Goal: Book appointment/travel/reservation

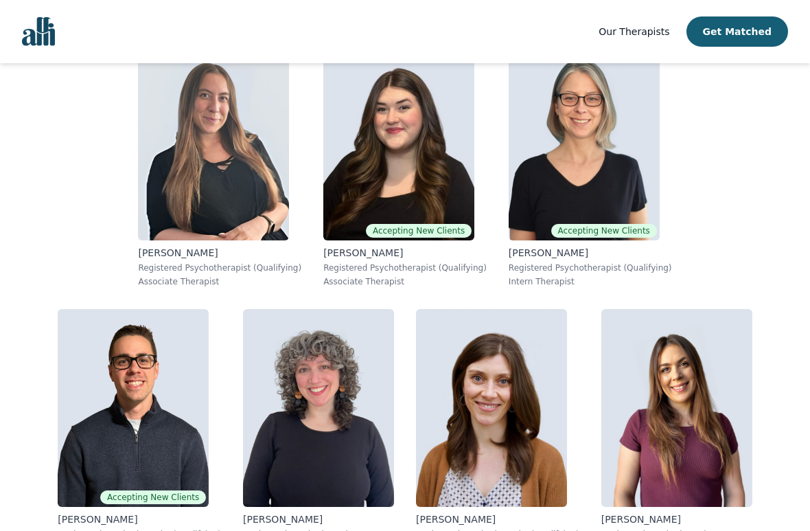
scroll to position [1139, 0]
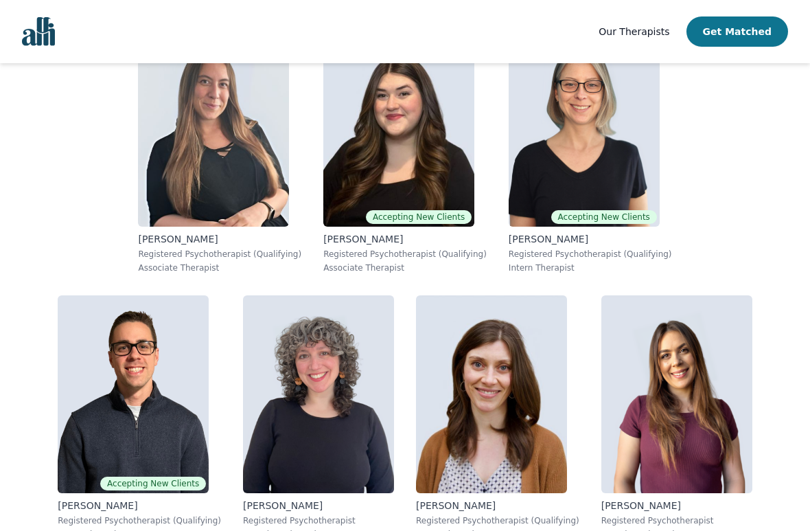
click at [768, 25] on button "Get Matched" at bounding box center [738, 31] width 102 height 30
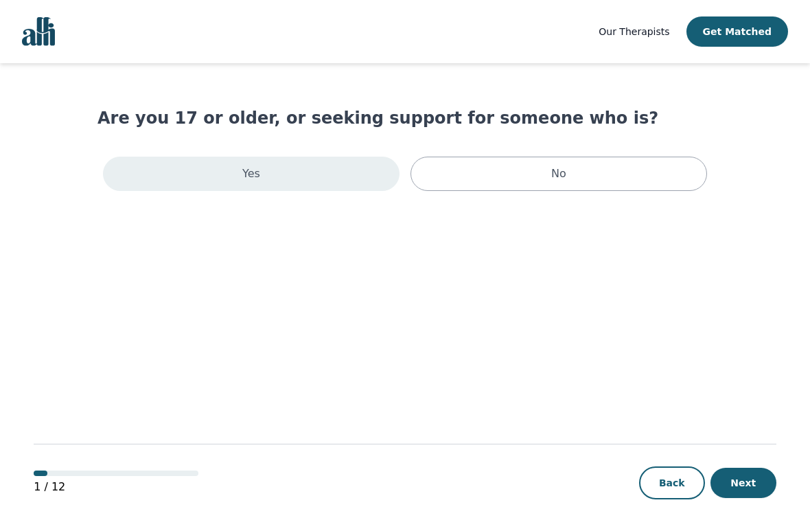
click at [314, 172] on div "Yes" at bounding box center [251, 174] width 297 height 34
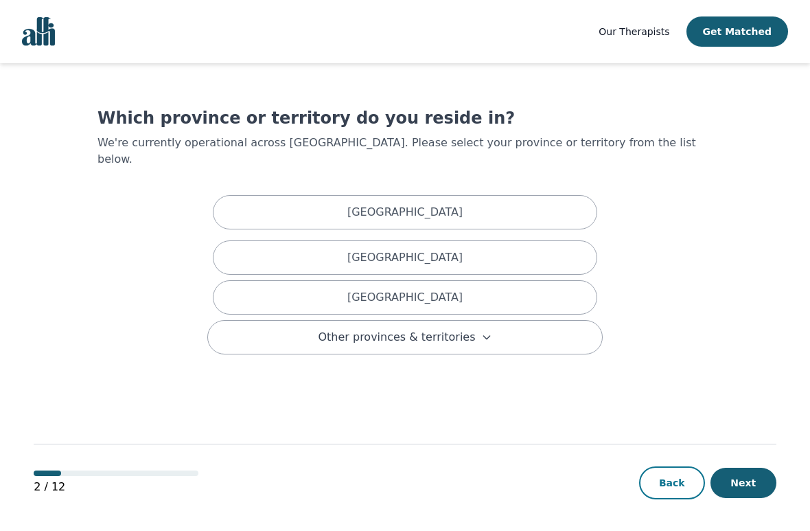
click at [665, 470] on button "Back" at bounding box center [672, 482] width 66 height 33
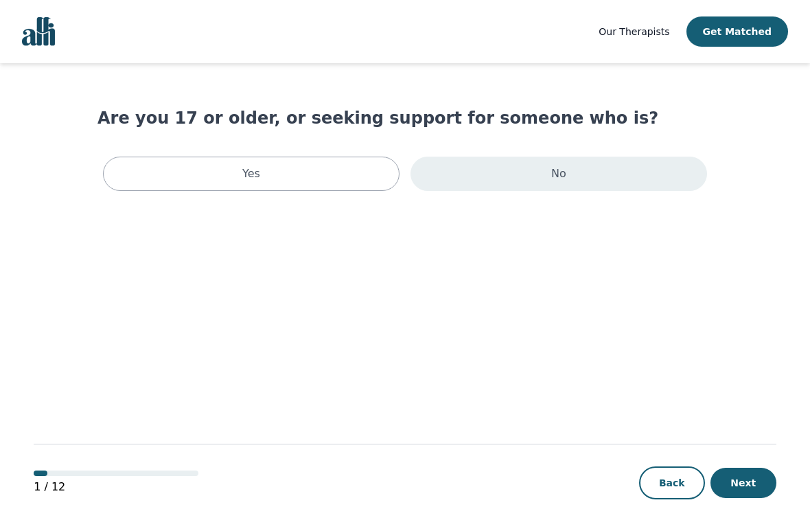
click at [643, 179] on div "No" at bounding box center [559, 174] width 297 height 34
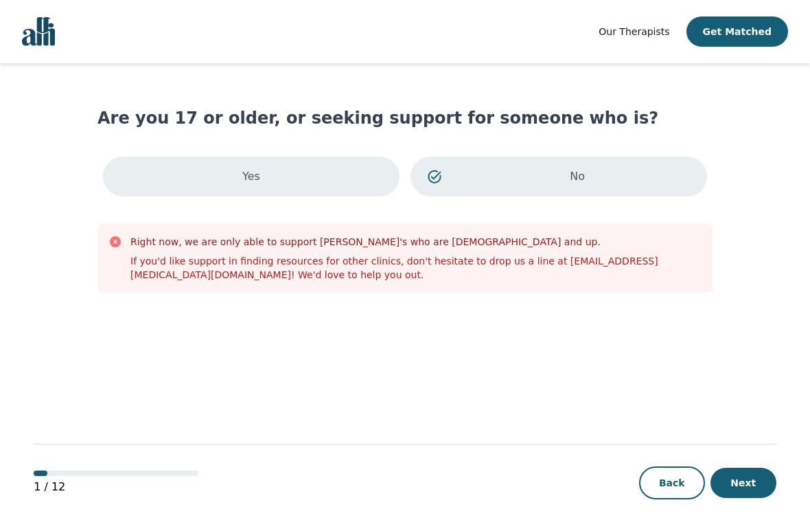
click at [249, 174] on p "Yes" at bounding box center [251, 176] width 18 height 16
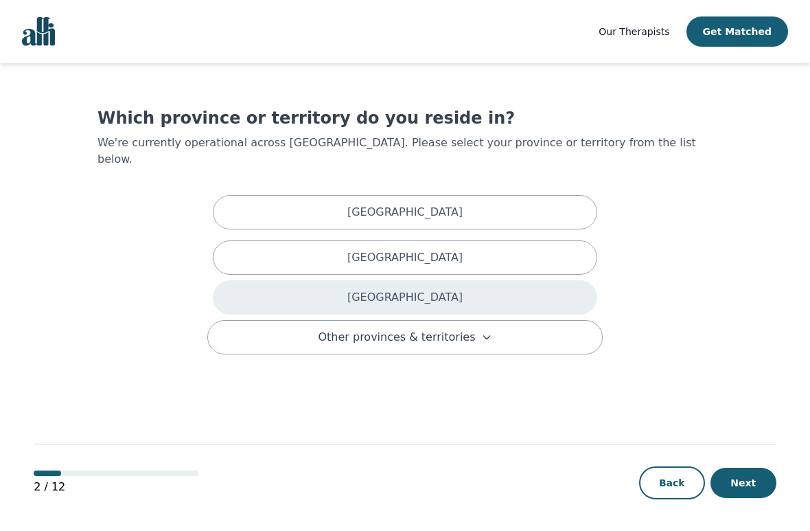
click at [543, 286] on div "[GEOGRAPHIC_DATA]" at bounding box center [405, 297] width 385 height 34
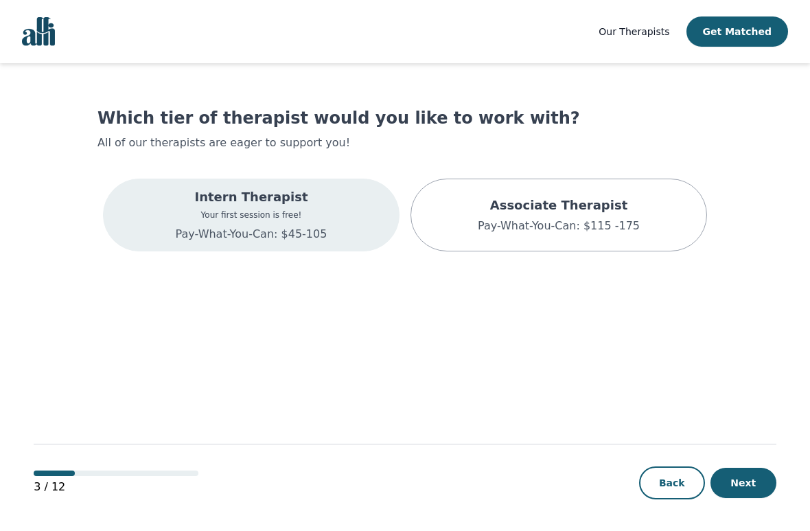
click at [290, 224] on div "Intern Therapist Your first session is free! Pay-What-You-Can: $45-105" at bounding box center [252, 214] width 152 height 55
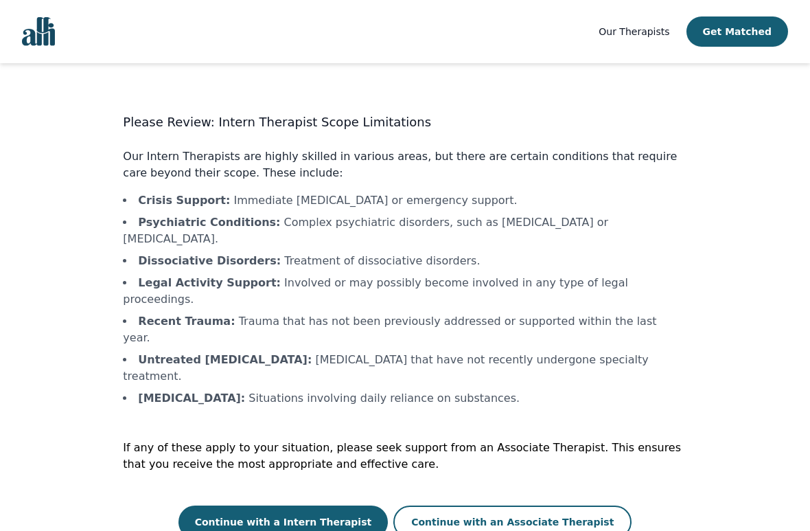
scroll to position [1, 0]
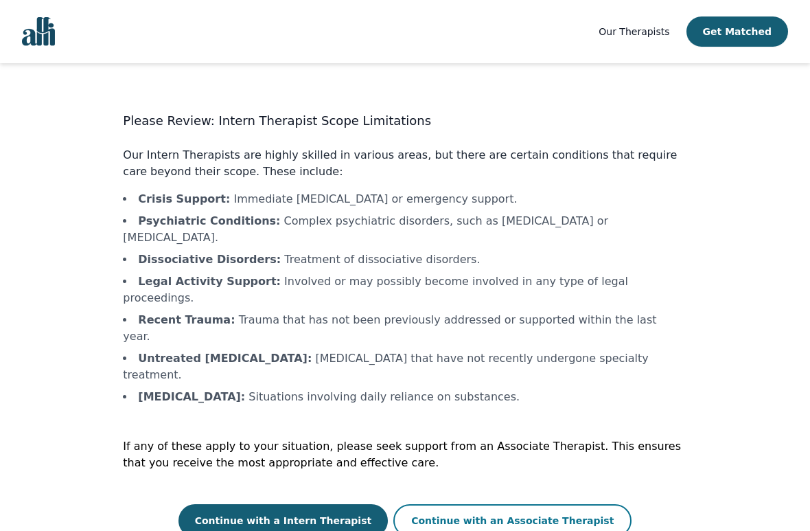
click at [564, 470] on button "Continue with an Associate Therapist" at bounding box center [512, 520] width 238 height 33
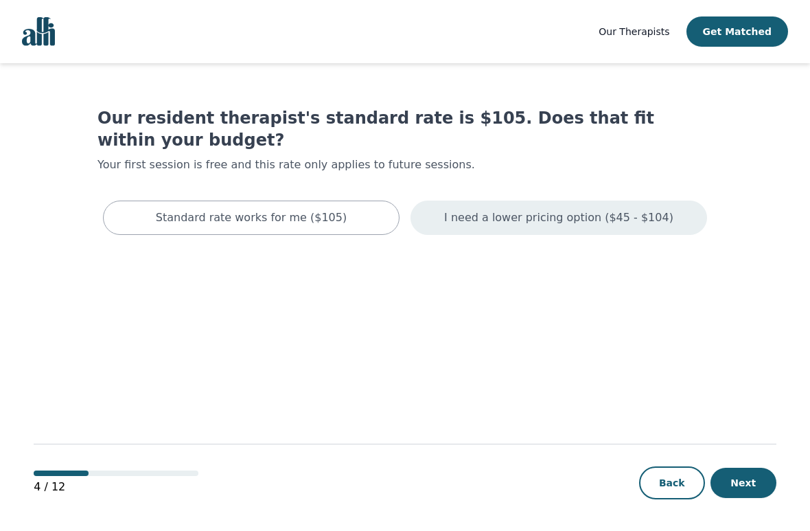
click at [665, 225] on div "I need a lower pricing option ($45 - $104)" at bounding box center [559, 217] width 297 height 34
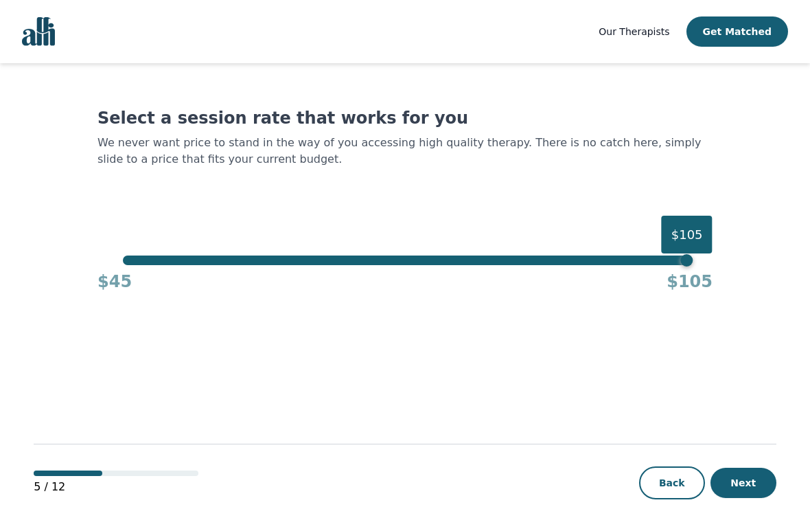
click at [681, 260] on div "$105" at bounding box center [687, 260] width 12 height 12
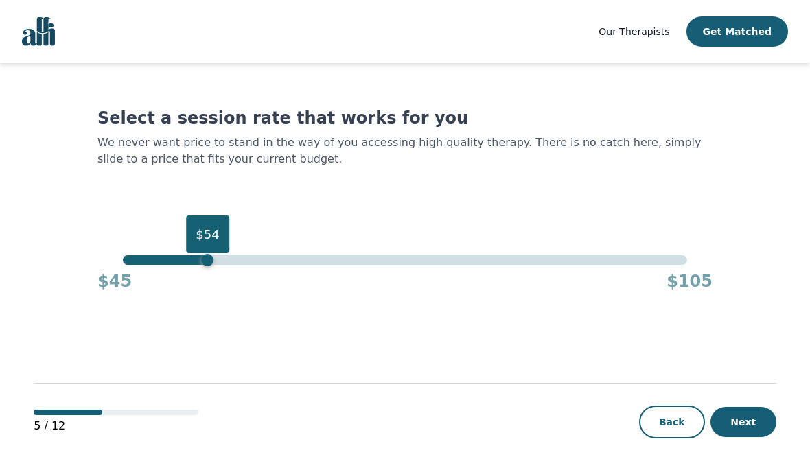
click at [207, 264] on div "$54" at bounding box center [208, 260] width 12 height 12
click at [200, 272] on div "$45 $105" at bounding box center [405, 278] width 615 height 27
click at [222, 263] on div "$55" at bounding box center [217, 260] width 12 height 12
click at [755, 416] on button "Next" at bounding box center [744, 422] width 66 height 30
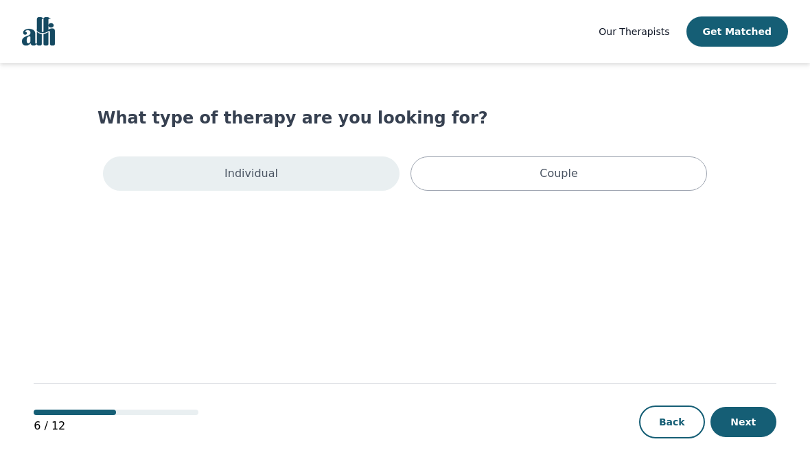
click at [275, 174] on div "Individual" at bounding box center [251, 174] width 297 height 34
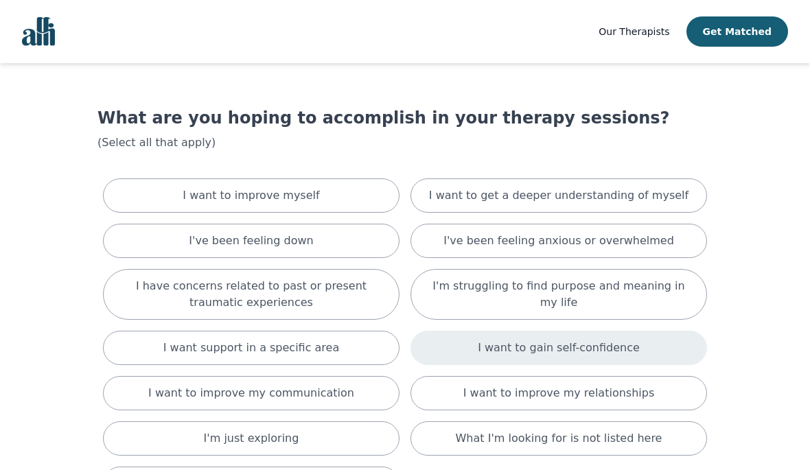
click at [624, 351] on p "I want to gain self-confidence" at bounding box center [559, 348] width 162 height 16
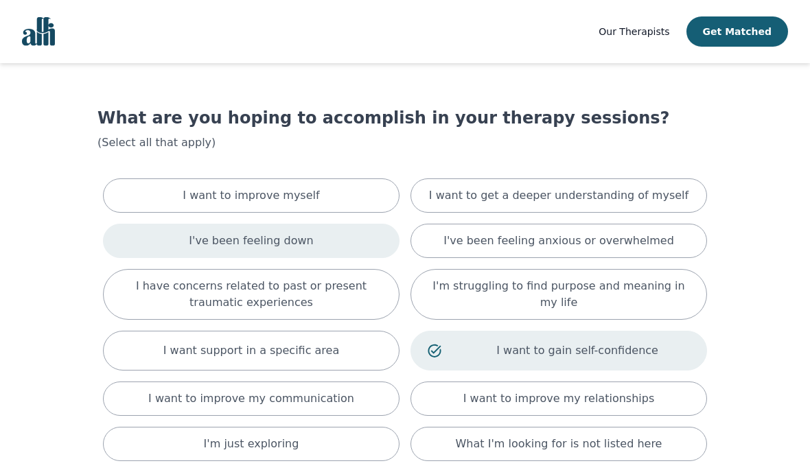
click at [345, 243] on div "I've been feeling down" at bounding box center [251, 241] width 297 height 34
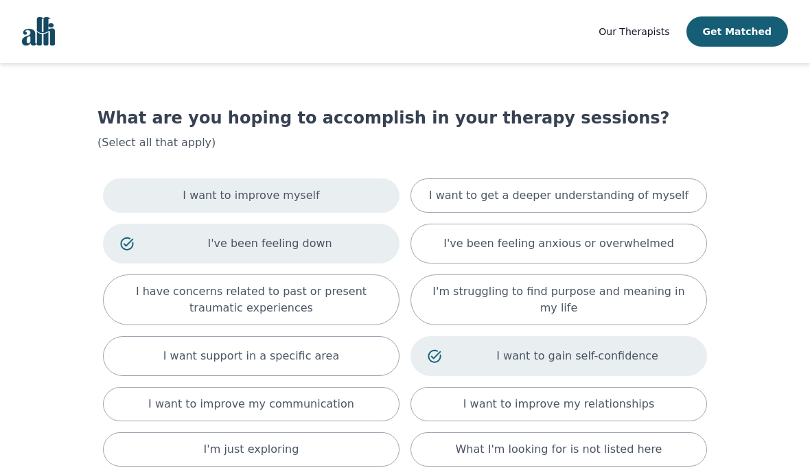
click at [344, 195] on div "I want to improve myself" at bounding box center [251, 196] width 297 height 34
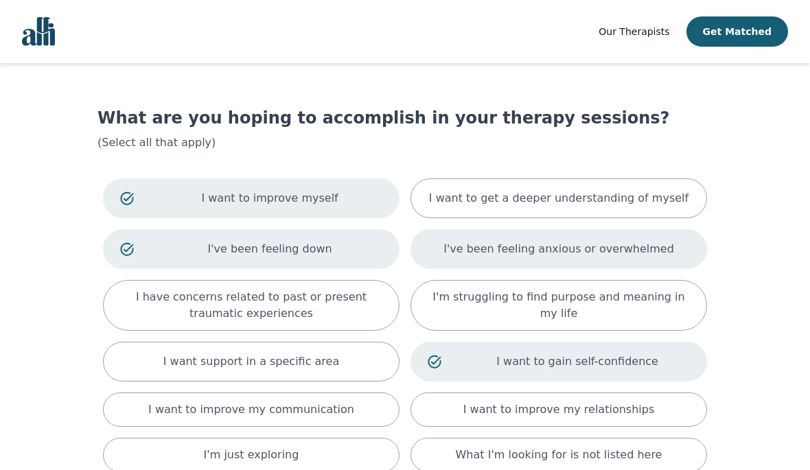
click at [642, 246] on p "I've been feeling anxious or overwhelmed" at bounding box center [559, 249] width 231 height 16
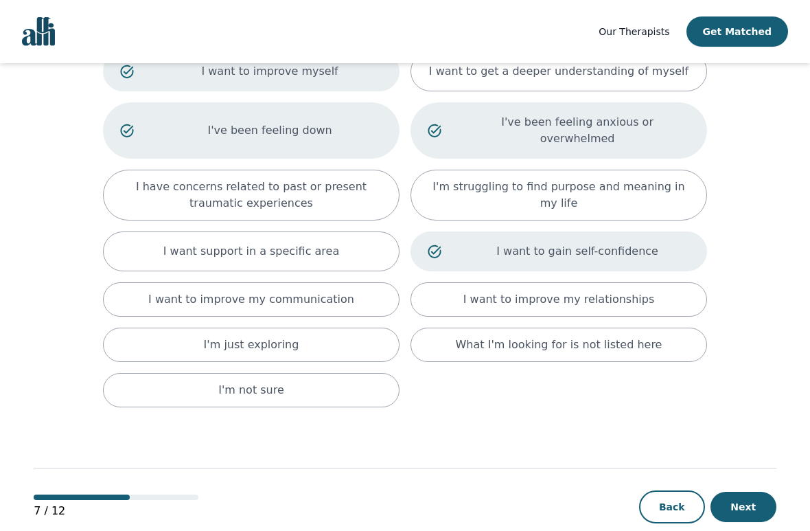
scroll to position [136, 0]
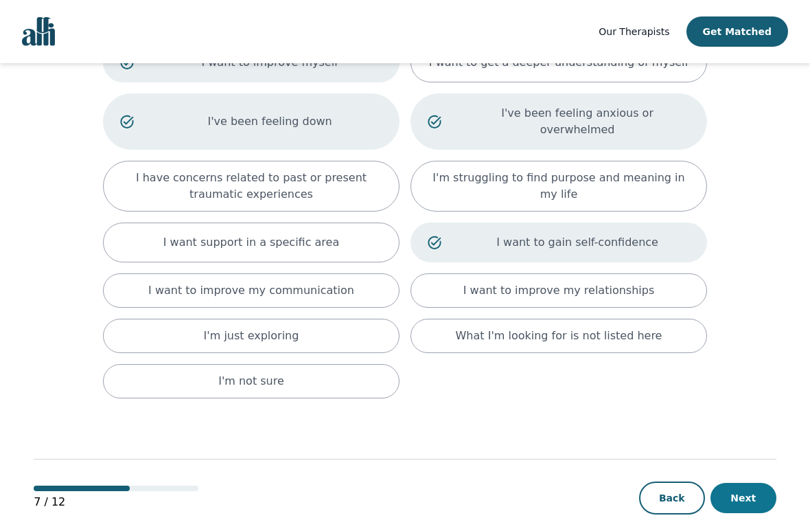
click at [757, 470] on button "Next" at bounding box center [744, 498] width 66 height 30
